Goal: Transaction & Acquisition: Obtain resource

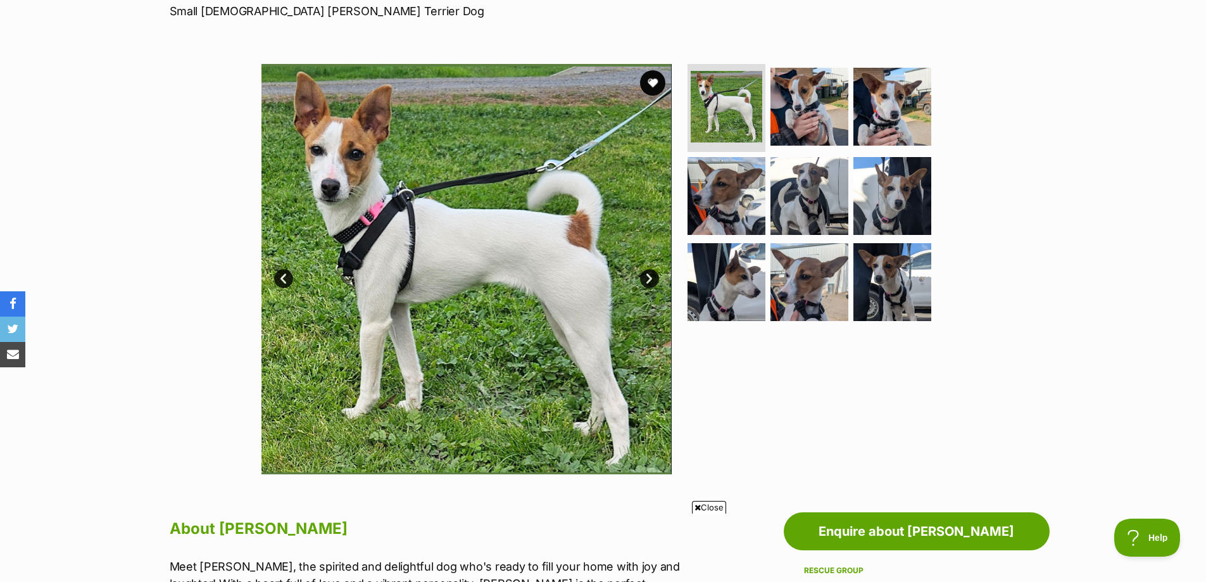
scroll to position [190, 0]
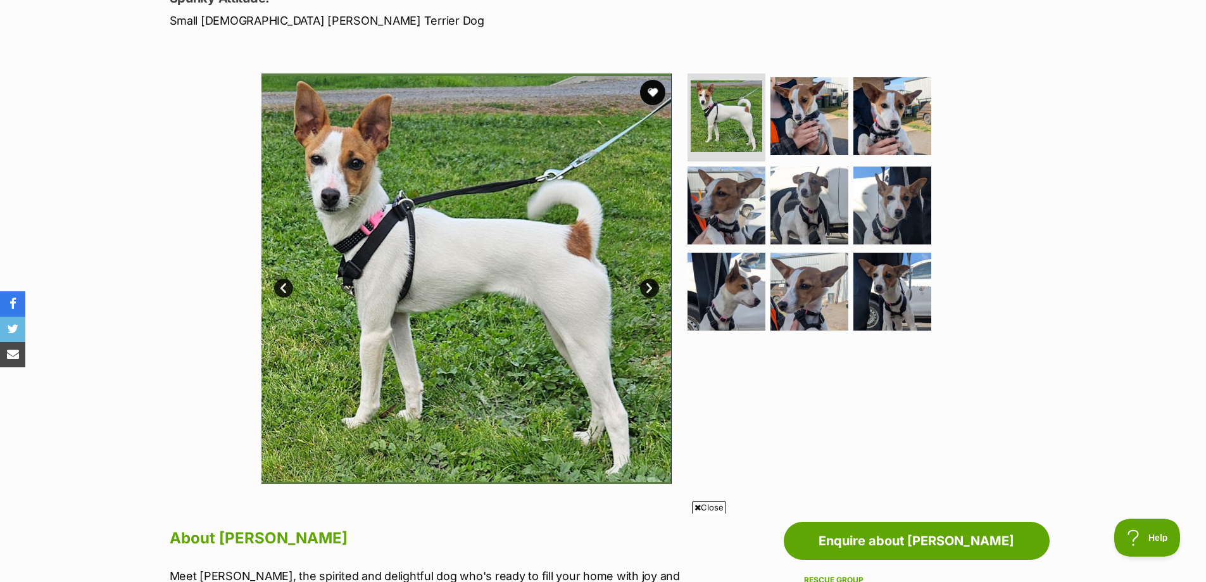
click at [646, 287] on link "Next" at bounding box center [649, 288] width 19 height 19
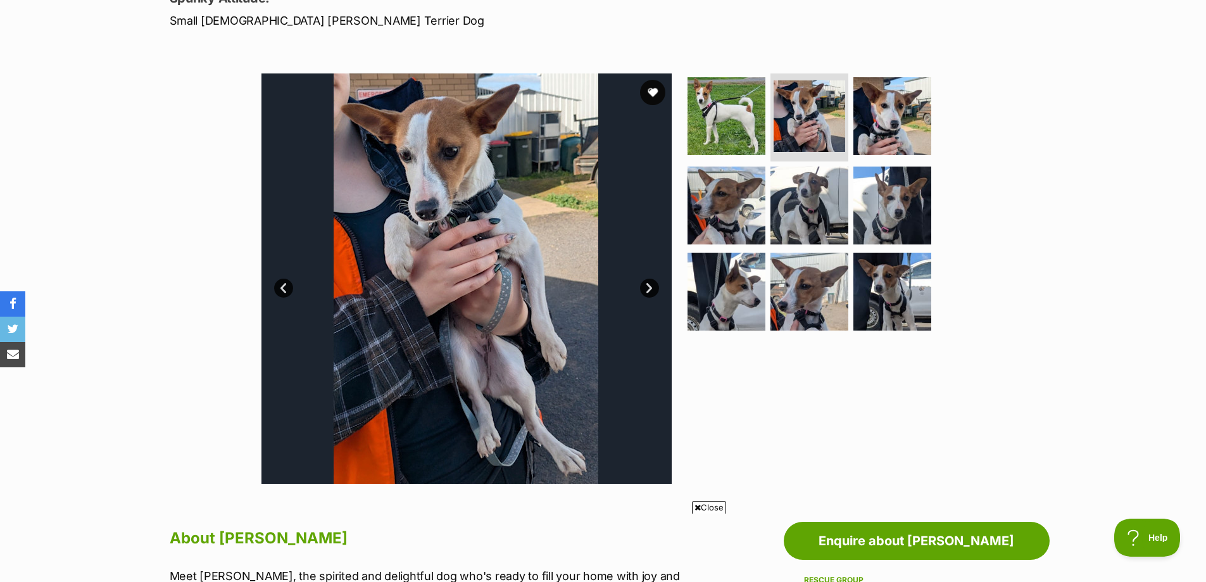
click at [646, 287] on link "Next" at bounding box center [649, 288] width 19 height 19
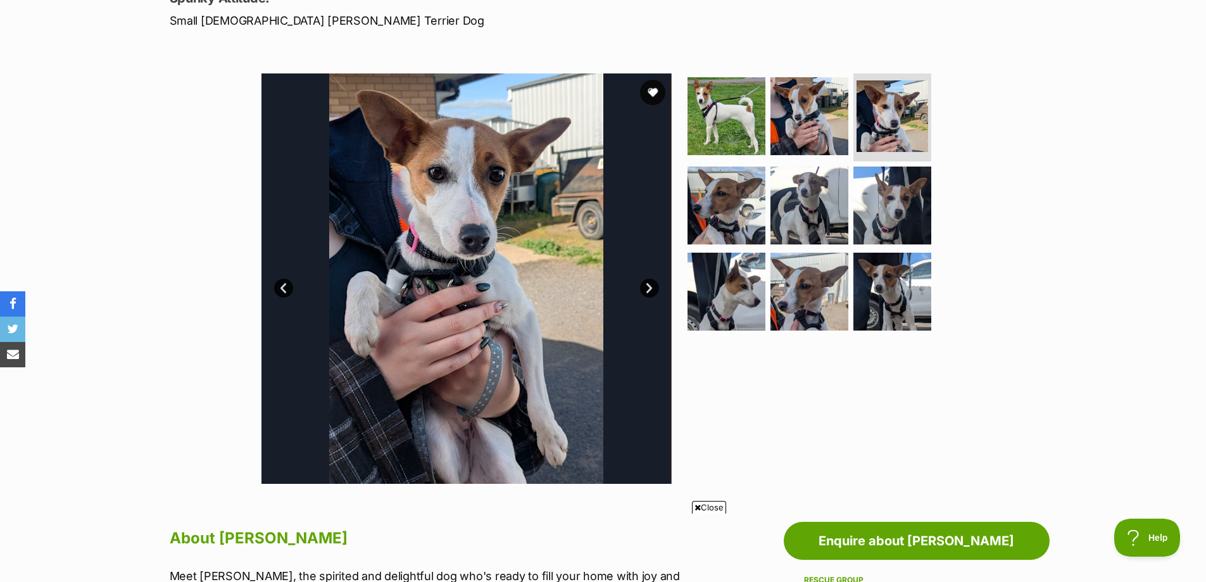
click at [646, 287] on link "Next" at bounding box center [649, 288] width 19 height 19
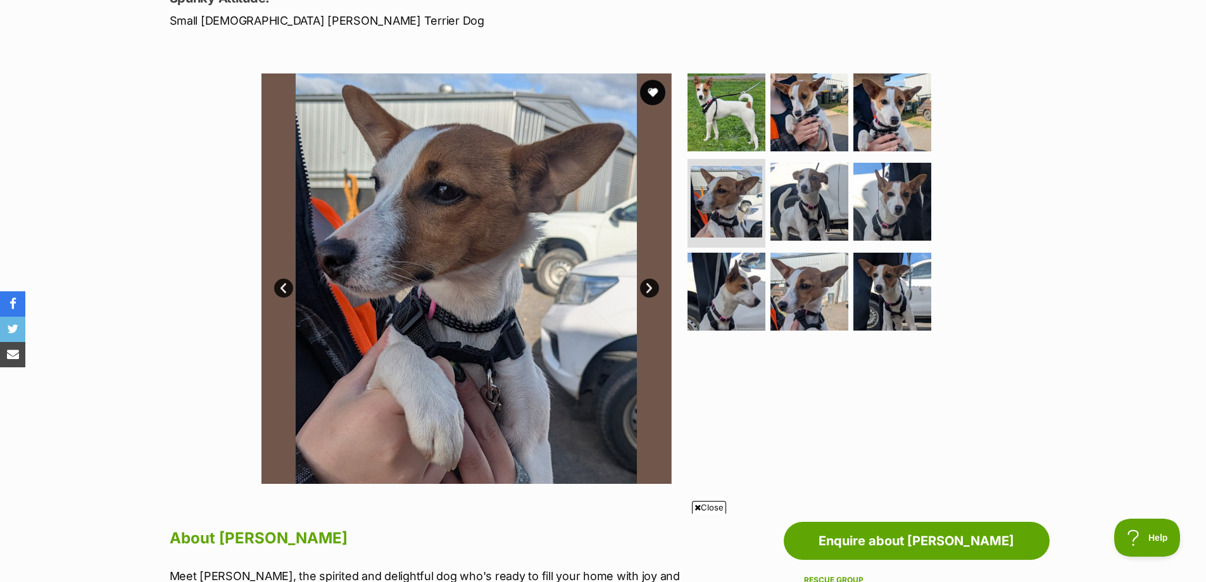
click at [646, 287] on link "Next" at bounding box center [649, 288] width 19 height 19
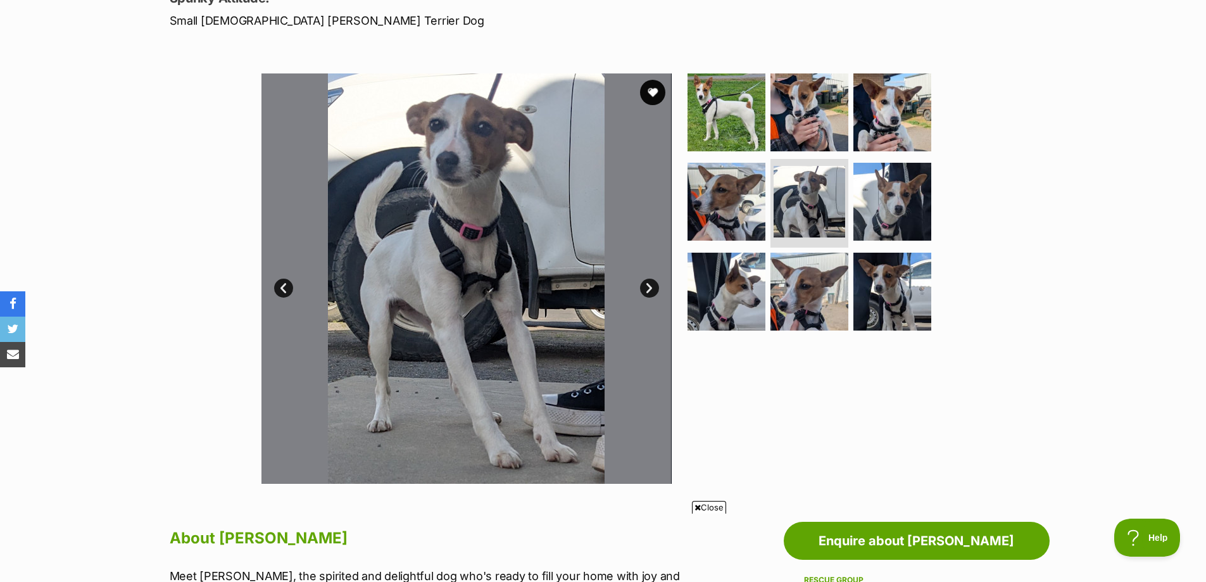
click at [646, 287] on link "Next" at bounding box center [649, 288] width 19 height 19
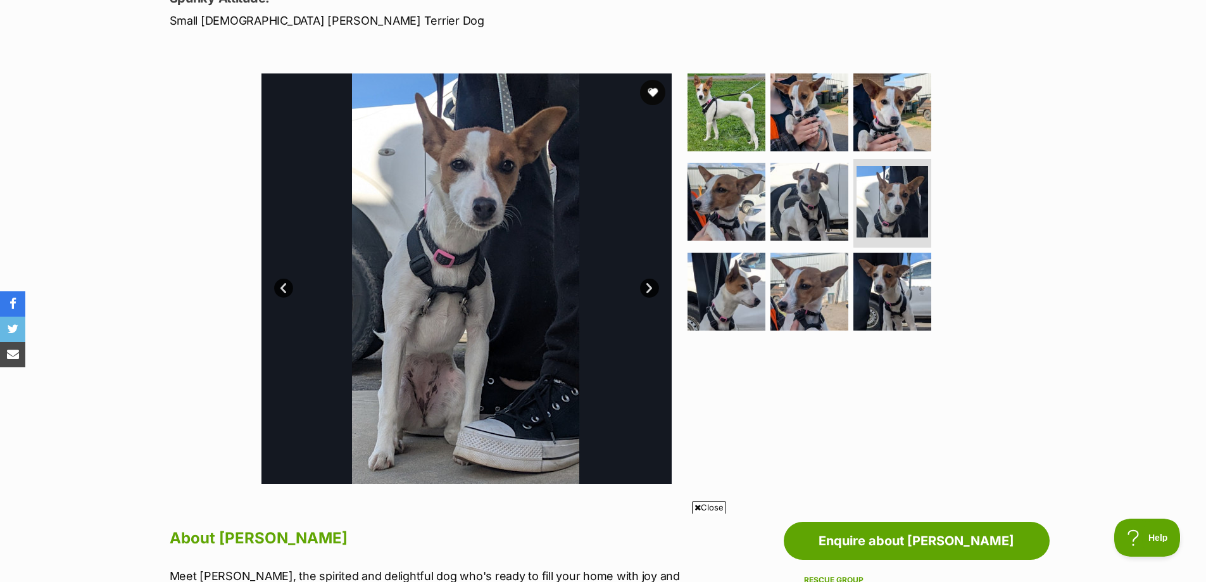
click at [646, 287] on link "Next" at bounding box center [649, 288] width 19 height 19
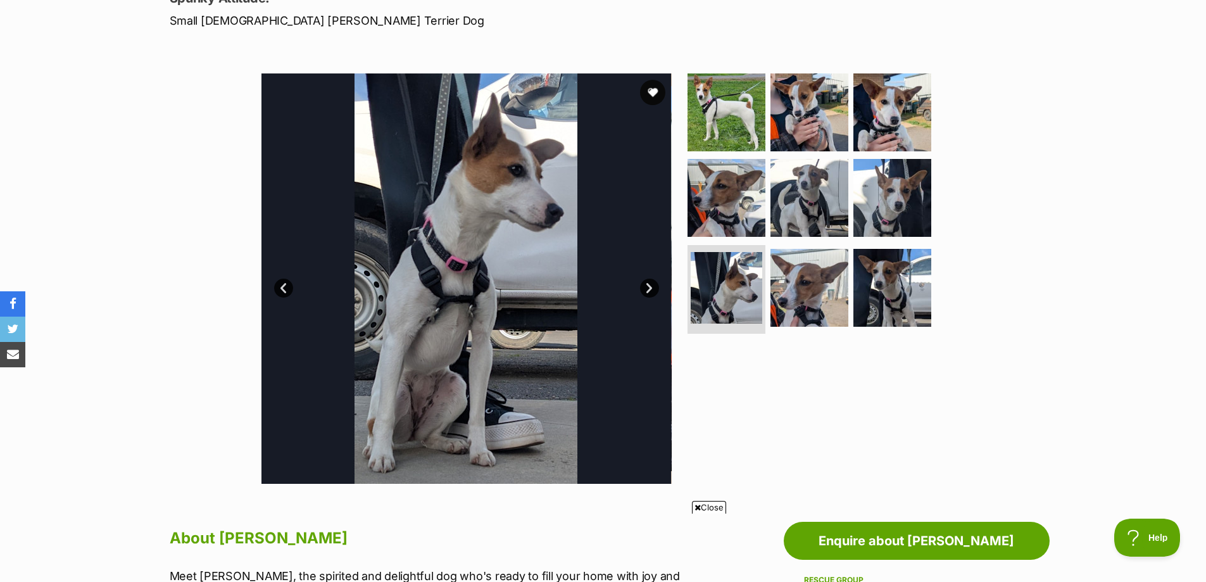
click at [646, 287] on link "Next" at bounding box center [649, 288] width 19 height 19
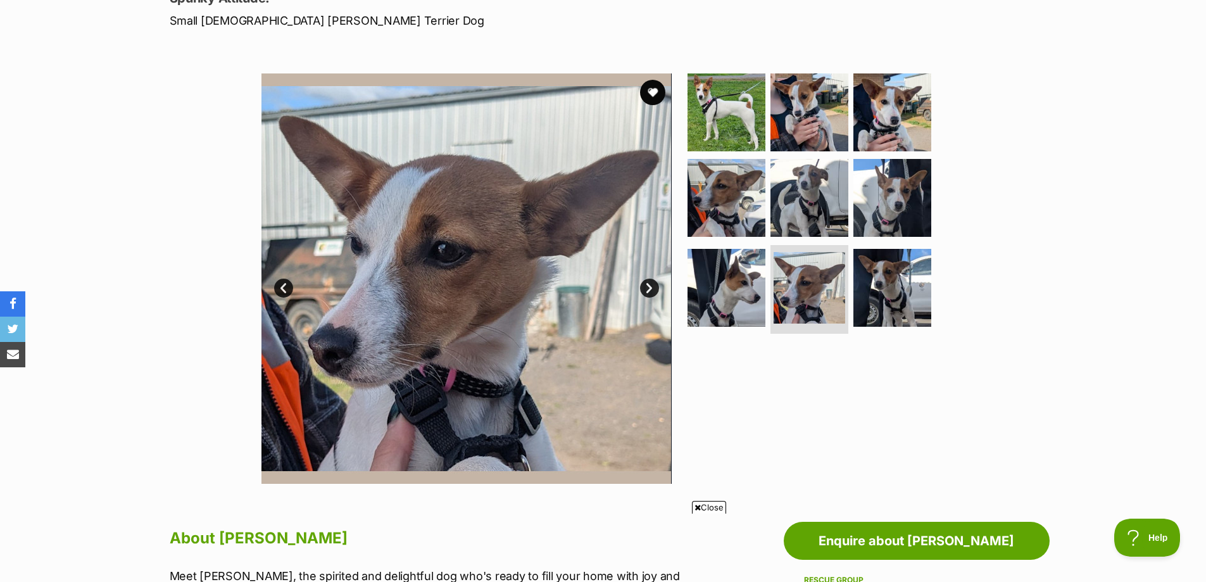
click at [646, 287] on link "Next" at bounding box center [649, 288] width 19 height 19
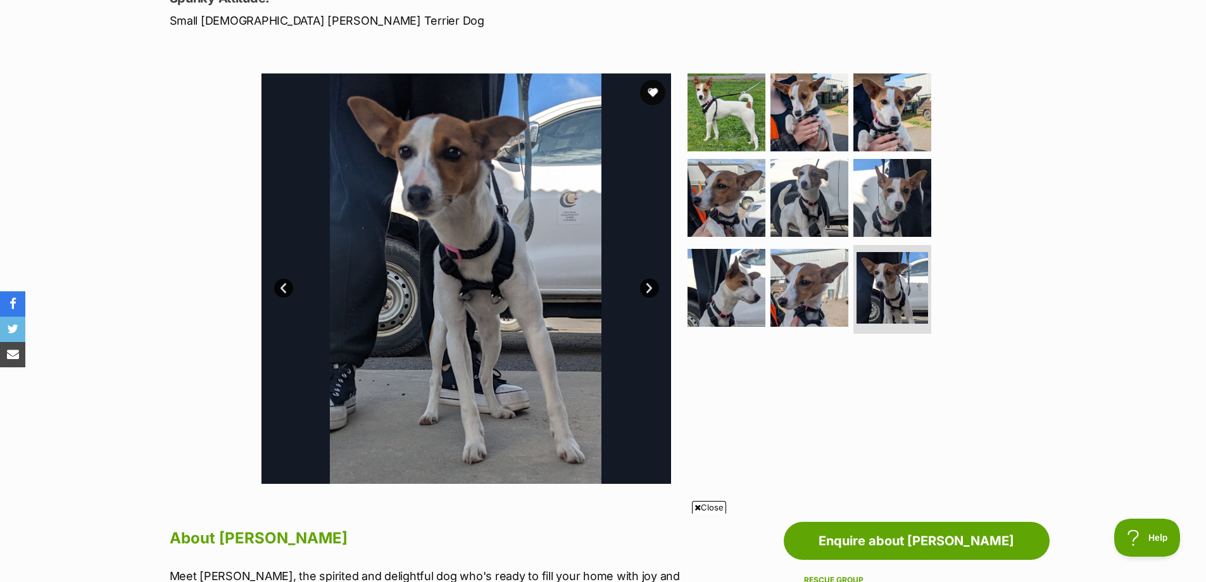
click at [646, 287] on link "Next" at bounding box center [649, 288] width 19 height 19
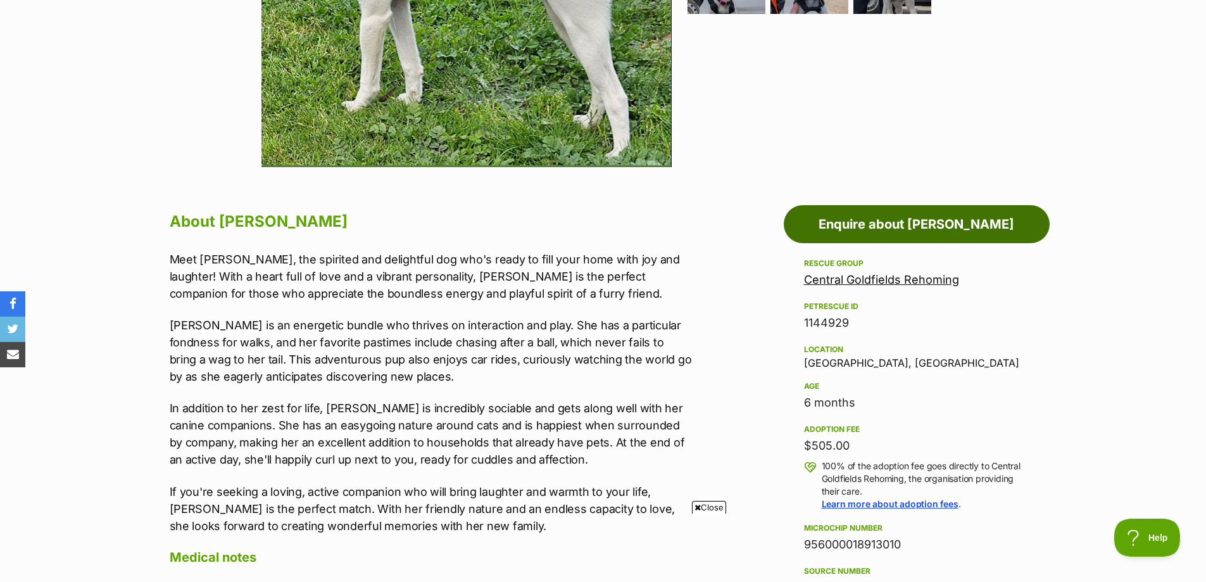
scroll to position [0, 0]
click at [897, 227] on link "Enquire about Nellie" at bounding box center [917, 224] width 266 height 38
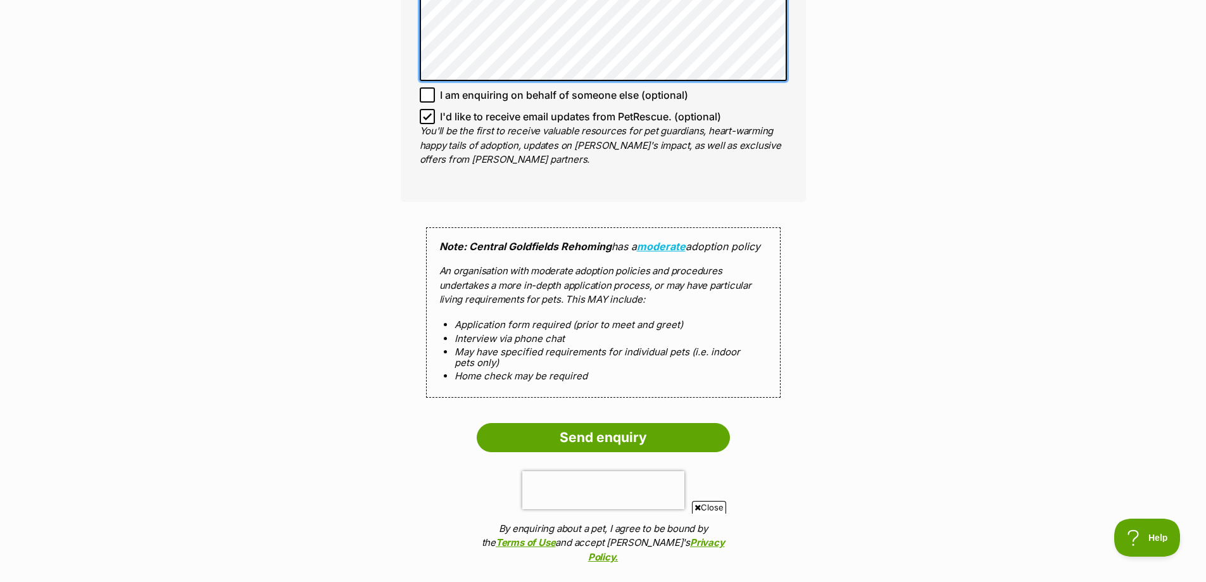
scroll to position [950, 0]
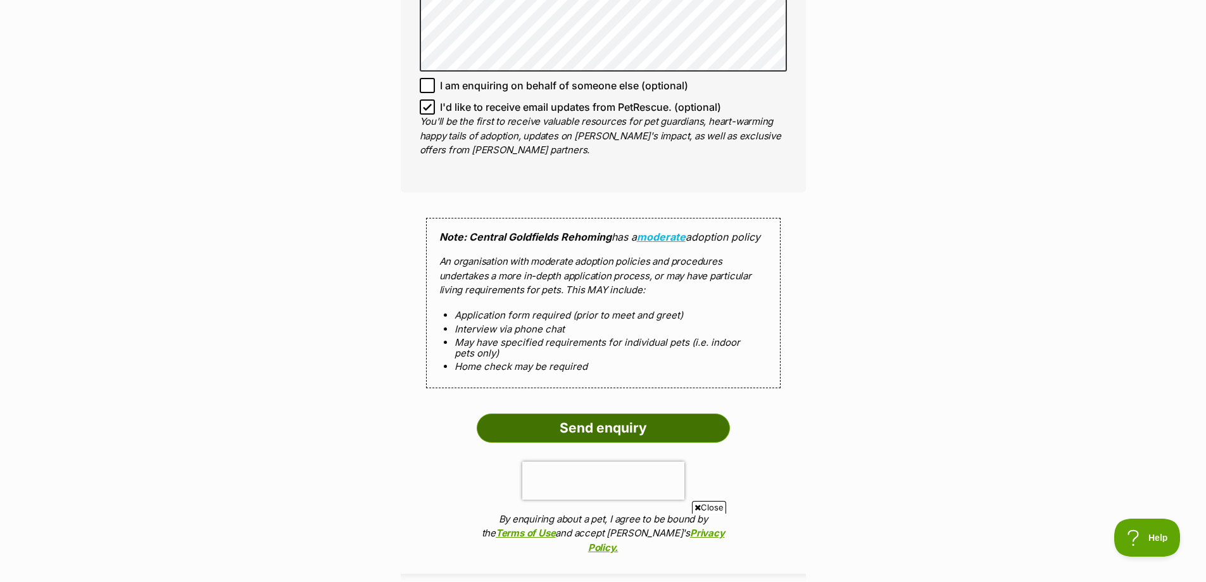
click at [621, 413] on input "Send enquiry" at bounding box center [603, 427] width 253 height 29
